Goal: Navigation & Orientation: Find specific page/section

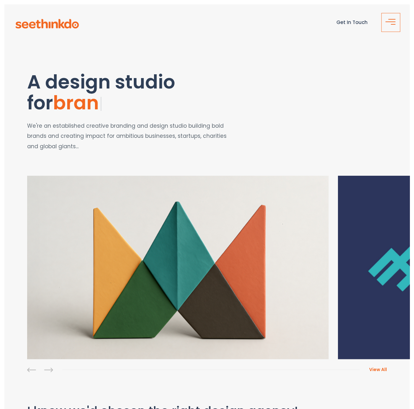
click at [386, 19] on button "button" at bounding box center [391, 22] width 19 height 19
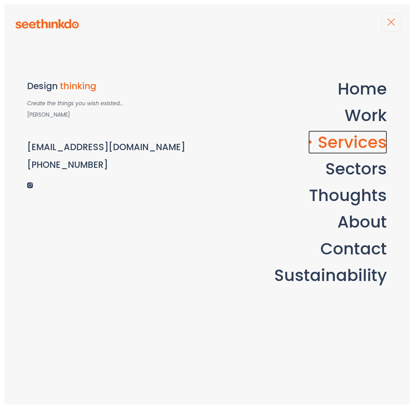
click at [360, 136] on link "Services" at bounding box center [348, 141] width 79 height 23
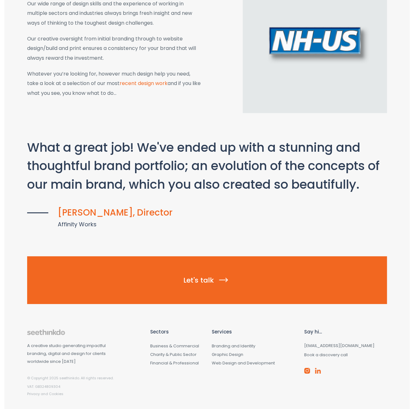
scroll to position [470, 0]
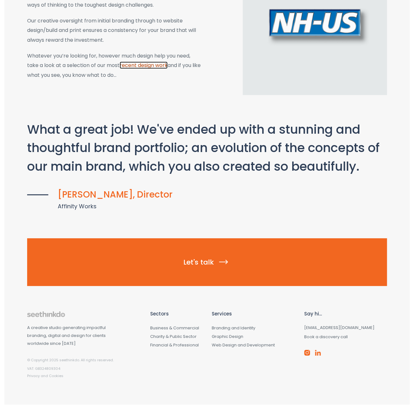
click at [151, 66] on link "recent design work" at bounding box center [144, 65] width 48 height 7
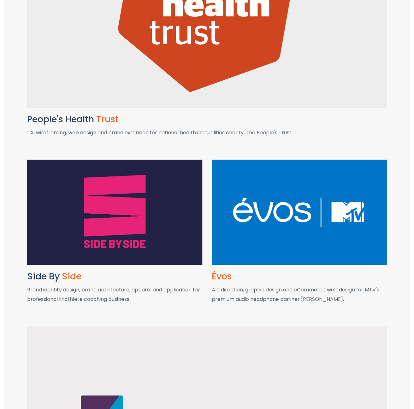
scroll to position [708, 0]
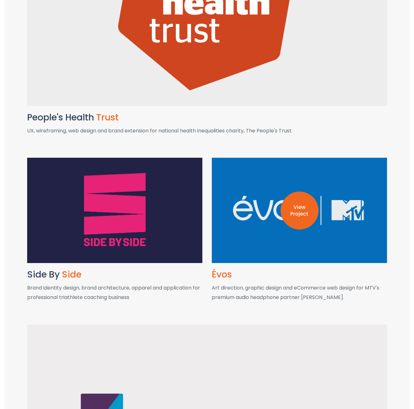
click at [306, 203] on div "View Project" at bounding box center [300, 210] width 38 height 38
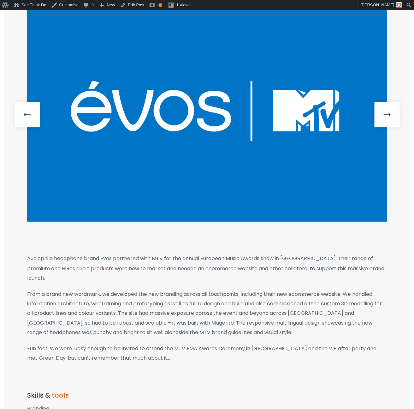
scroll to position [154, 0]
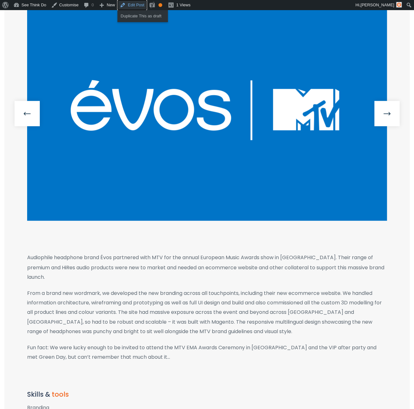
click at [133, 3] on link "Edit Post" at bounding box center [131, 5] width 29 height 10
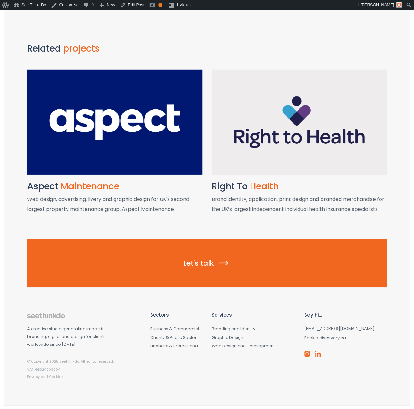
scroll to position [592, 0]
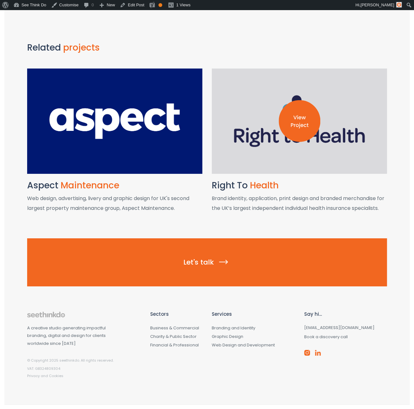
click at [290, 112] on img at bounding box center [300, 121] width 42 height 42
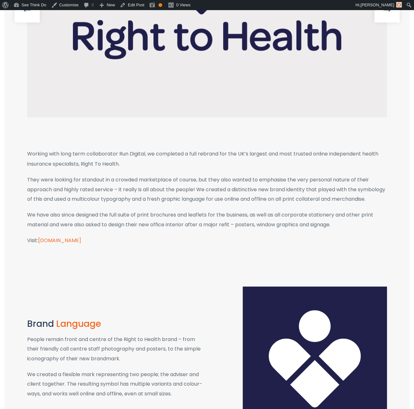
scroll to position [257, 0]
